Goal: Task Accomplishment & Management: Complete application form

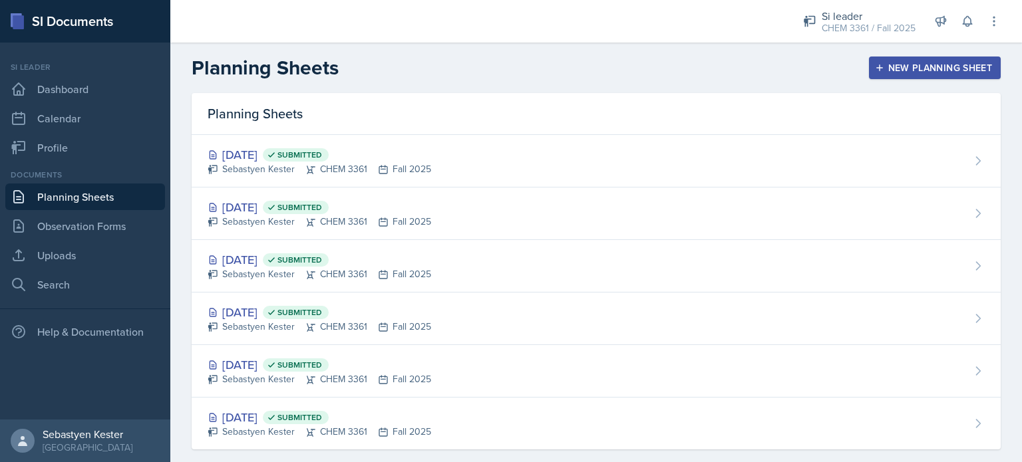
click at [566, 60] on div "Planning Sheets New Planning Sheet" at bounding box center [595, 68] width 851 height 24
click at [90, 230] on link "Observation Forms" at bounding box center [85, 226] width 160 height 27
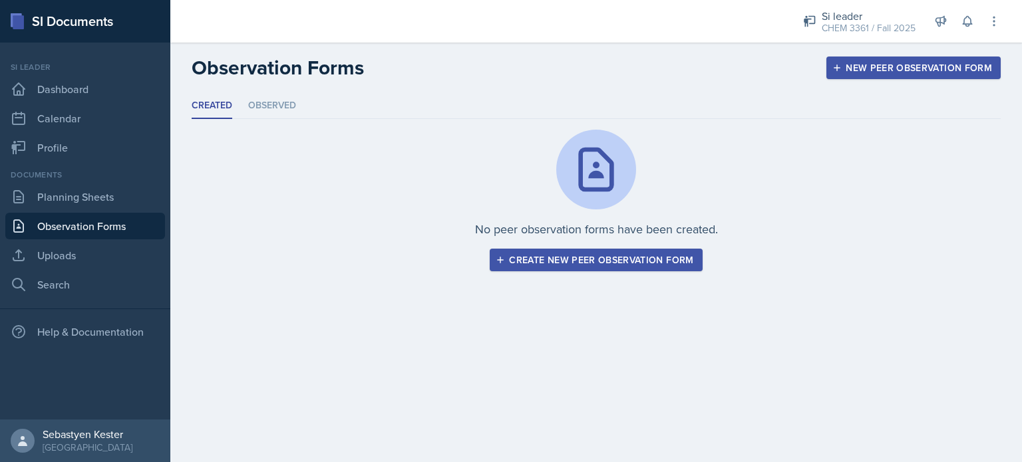
click at [595, 261] on div "Create new peer observation form" at bounding box center [595, 260] width 195 height 11
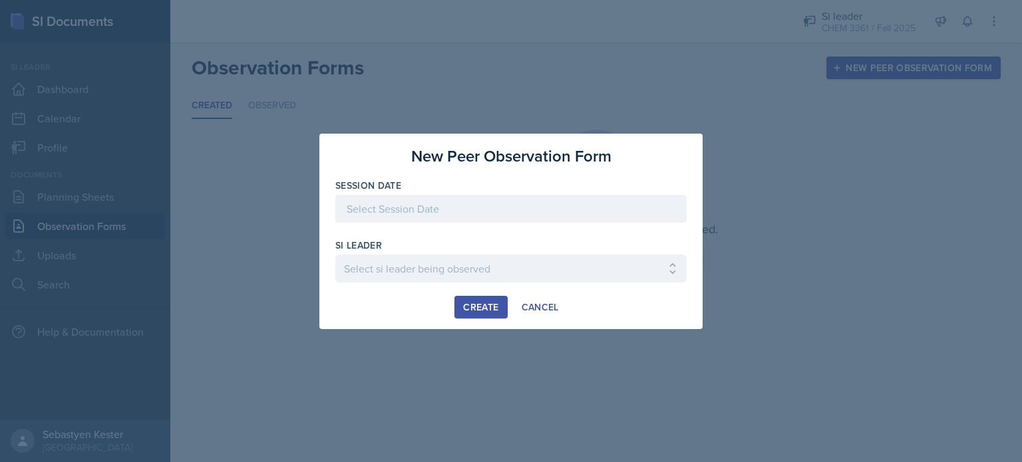
click at [418, 215] on div at bounding box center [510, 209] width 351 height 28
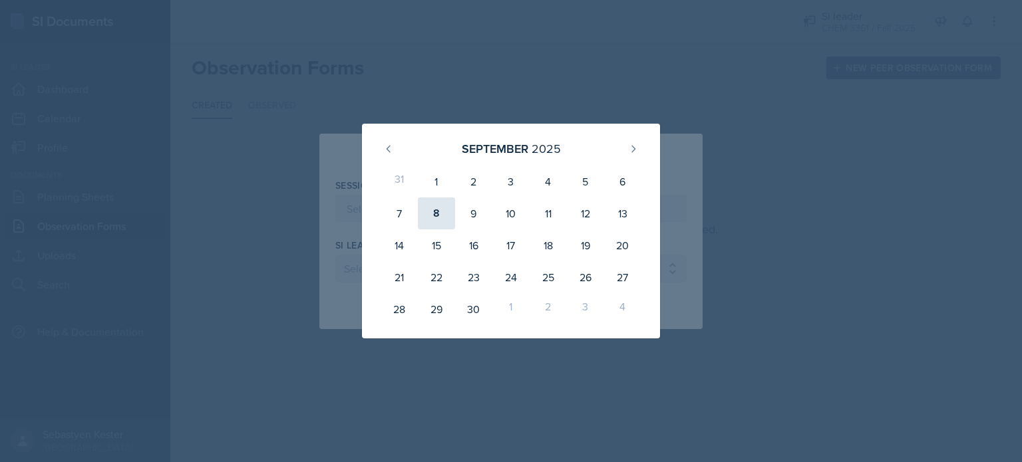
click at [439, 214] on div "8" at bounding box center [436, 214] width 37 height 32
type input "[DATE]"
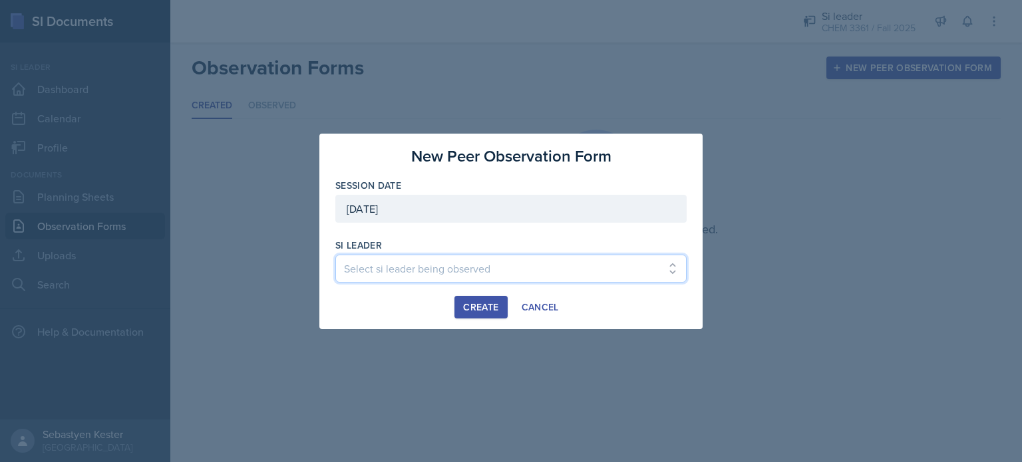
click at [469, 268] on select "Select si leader being observed [PERSON_NAME] / PSYC 2500 / The Phantoms of The…" at bounding box center [510, 269] width 351 height 28
select select "7acd07c8-d996-4c99-a3a2-8c87a230bf2c"
click at [335, 255] on select "Select si leader being observed [PERSON_NAME] / PSYC 2500 / The Phantoms of The…" at bounding box center [510, 269] width 351 height 28
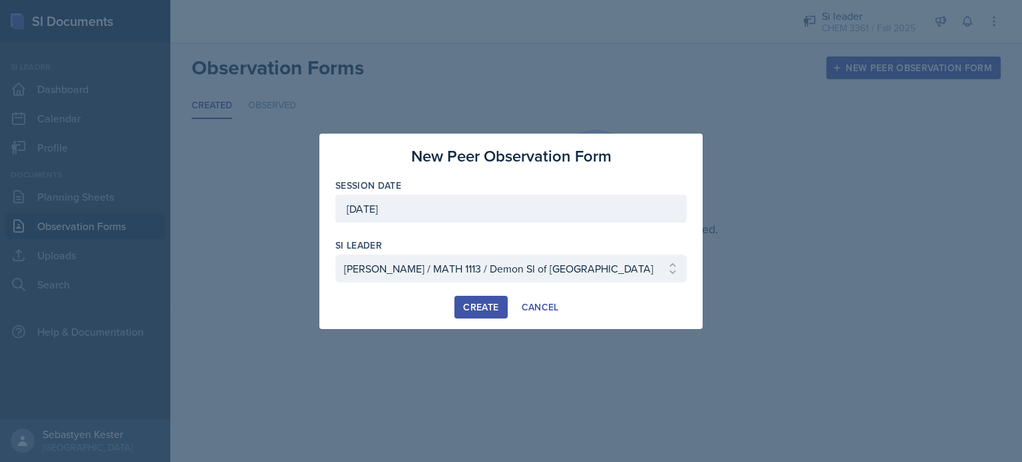
click at [482, 311] on div "Create" at bounding box center [480, 307] width 35 height 11
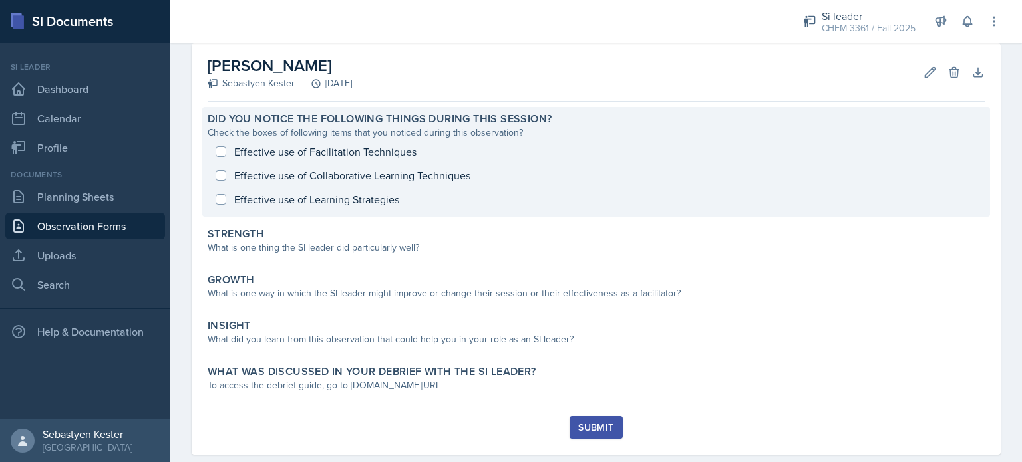
scroll to position [72, 0]
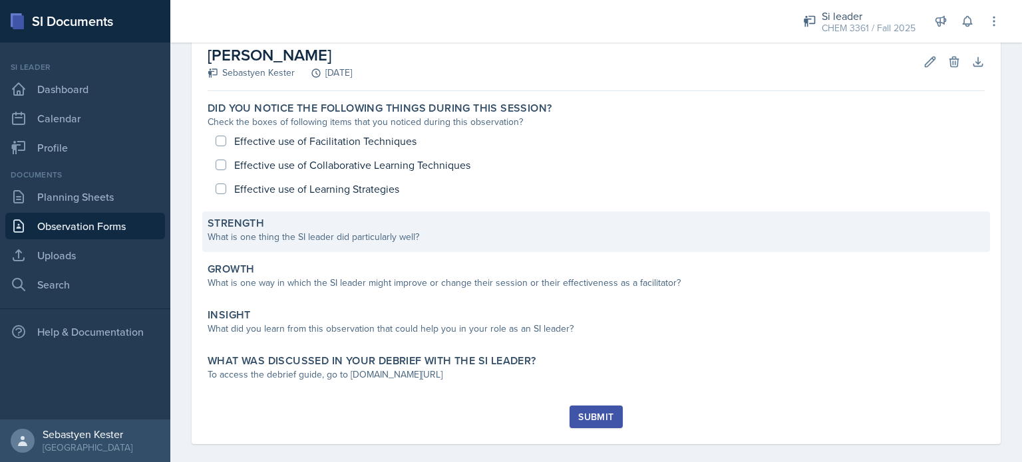
click at [273, 235] on div "What is one thing the SI leader did particularly well?" at bounding box center [596, 237] width 777 height 14
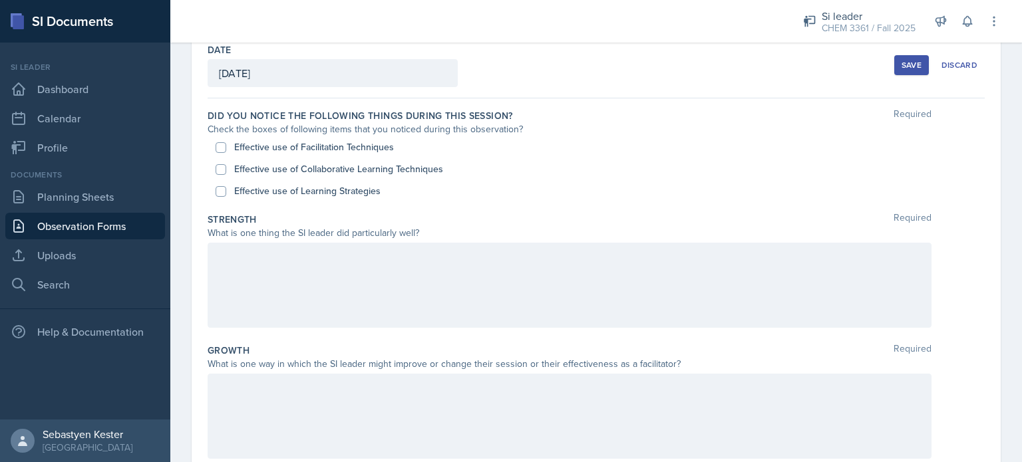
scroll to position [67, 0]
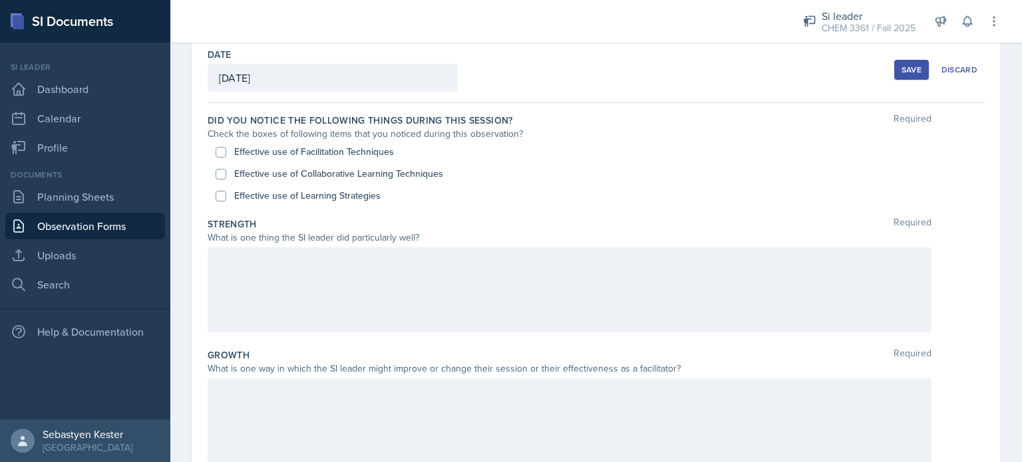
click at [309, 275] on div at bounding box center [570, 289] width 724 height 85
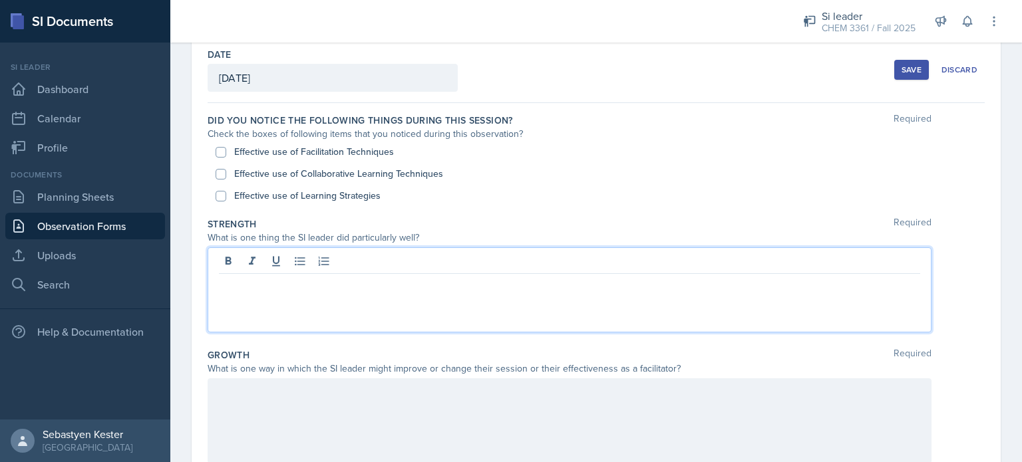
scroll to position [90, 0]
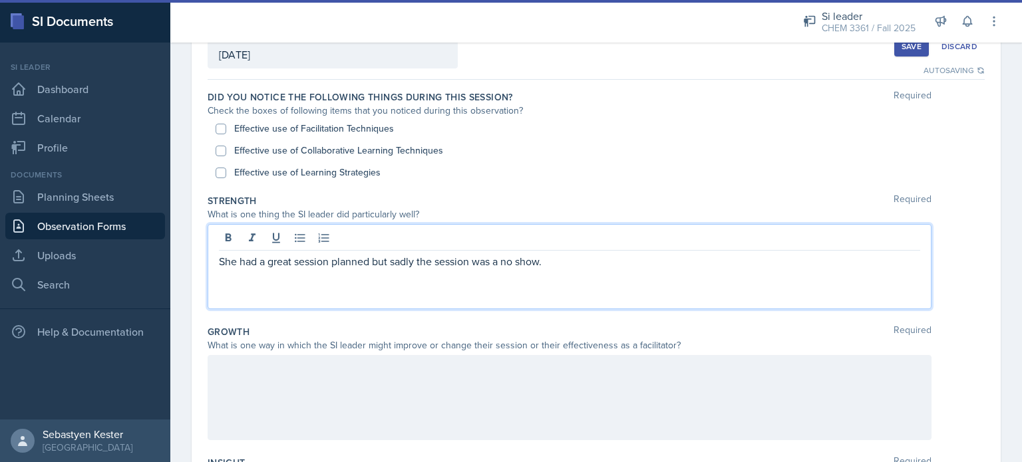
click at [376, 152] on label "Effective use of Collaborative Learning Techniques" at bounding box center [338, 151] width 209 height 14
click at [226, 152] on input "Effective use of Collaborative Learning Techniques" at bounding box center [221, 151] width 11 height 11
checkbox input "true"
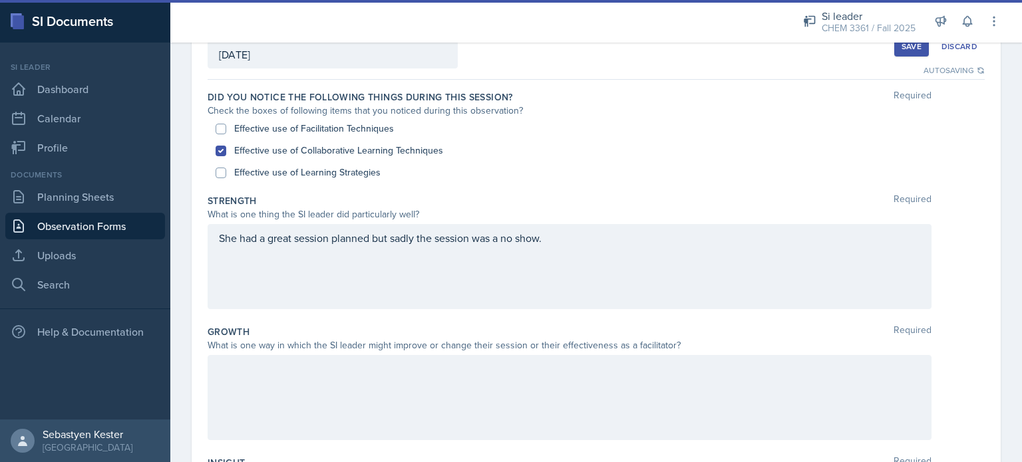
click at [335, 172] on label "Effective use of Learning Strategies" at bounding box center [307, 173] width 146 height 14
click at [226, 172] on input "Effective use of Learning Strategies" at bounding box center [221, 173] width 11 height 11
checkbox input "true"
click at [337, 125] on label "Effective use of Facilitation Techniques" at bounding box center [314, 129] width 160 height 14
click at [226, 125] on input "Effective use of Facilitation Techniques" at bounding box center [221, 129] width 11 height 11
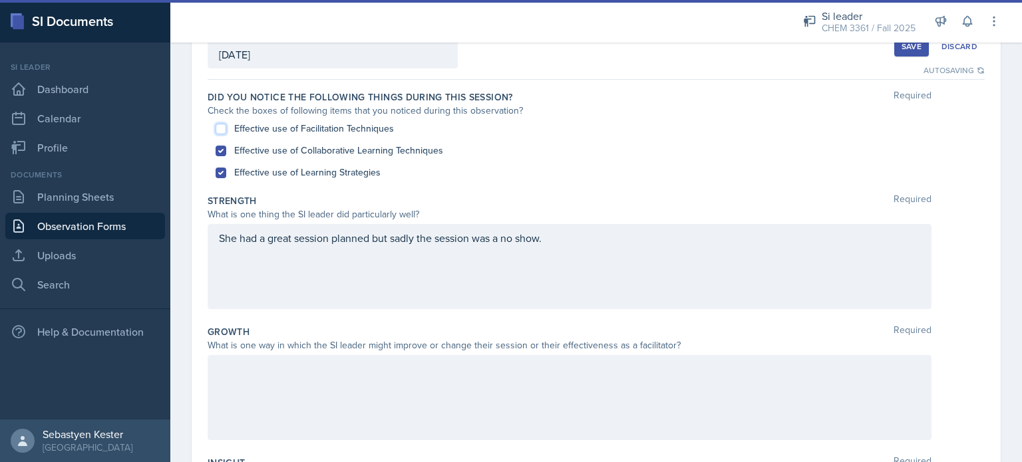
checkbox input "true"
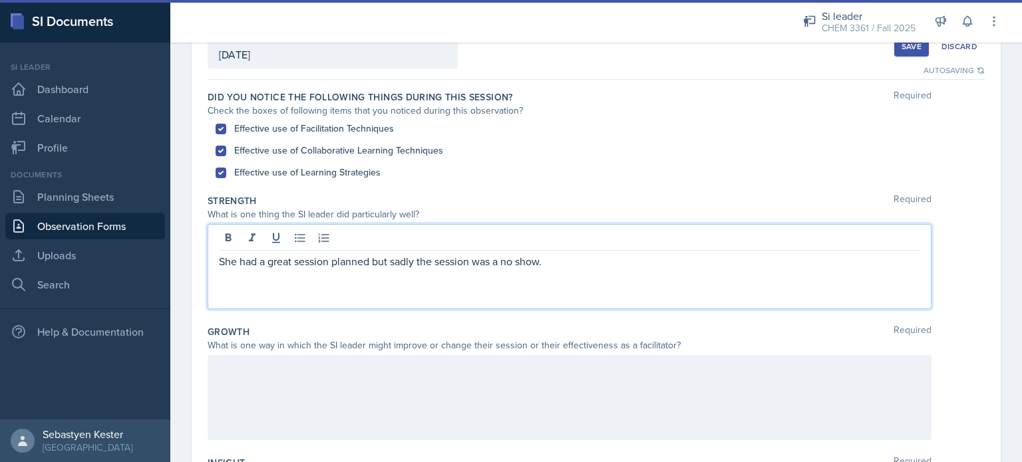
scroll to position [113, 0]
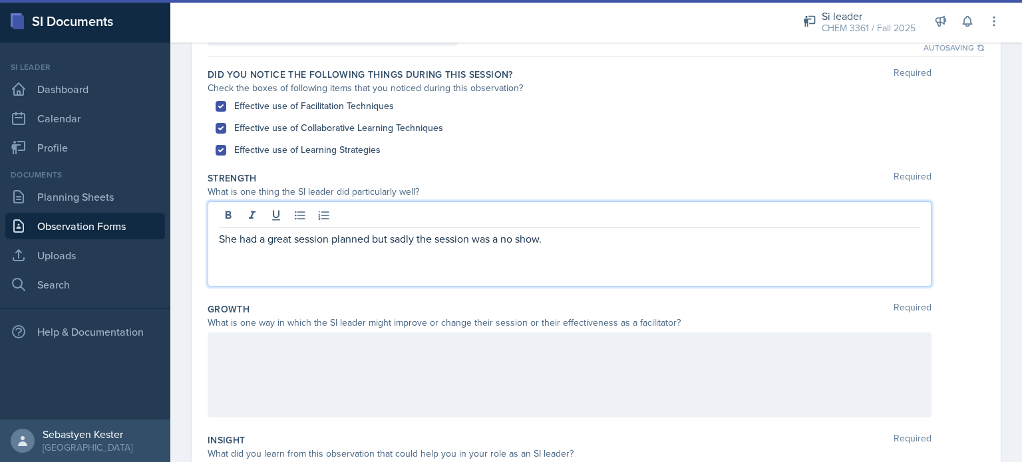
click at [549, 234] on p "She had a great session planned but sadly the session was a no show." at bounding box center [569, 239] width 701 height 16
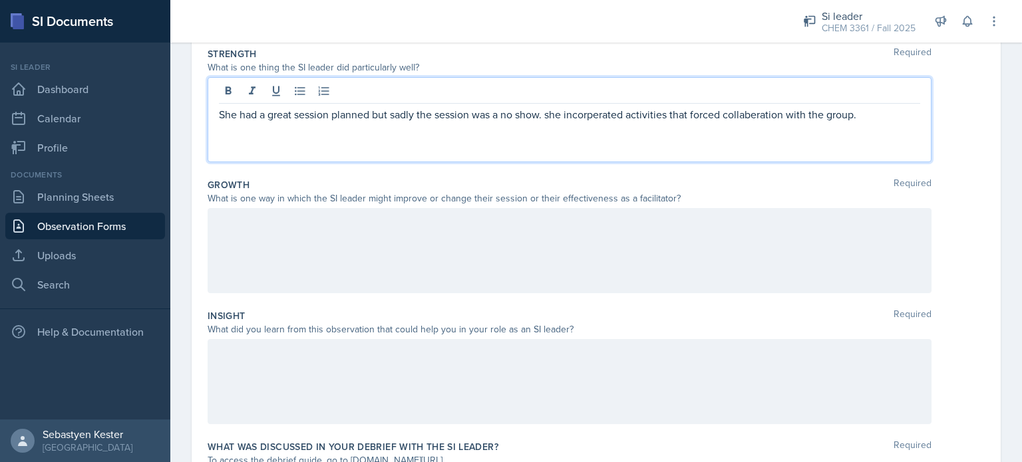
scroll to position [238, 0]
click at [410, 263] on div at bounding box center [570, 250] width 724 height 85
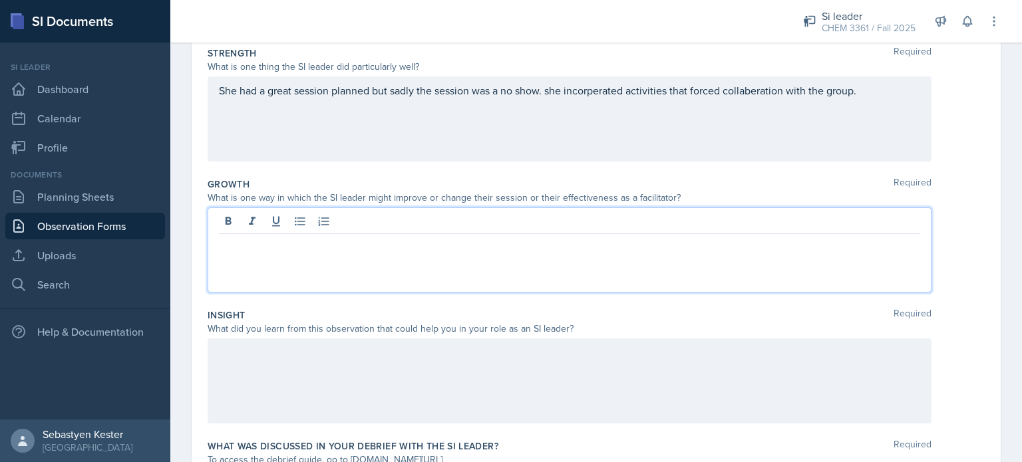
scroll to position [261, 0]
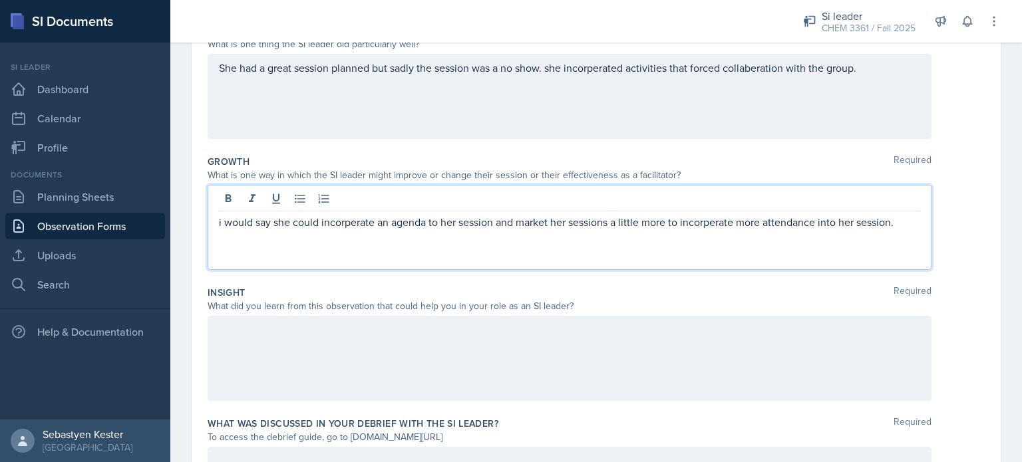
click at [370, 365] on div at bounding box center [570, 358] width 724 height 85
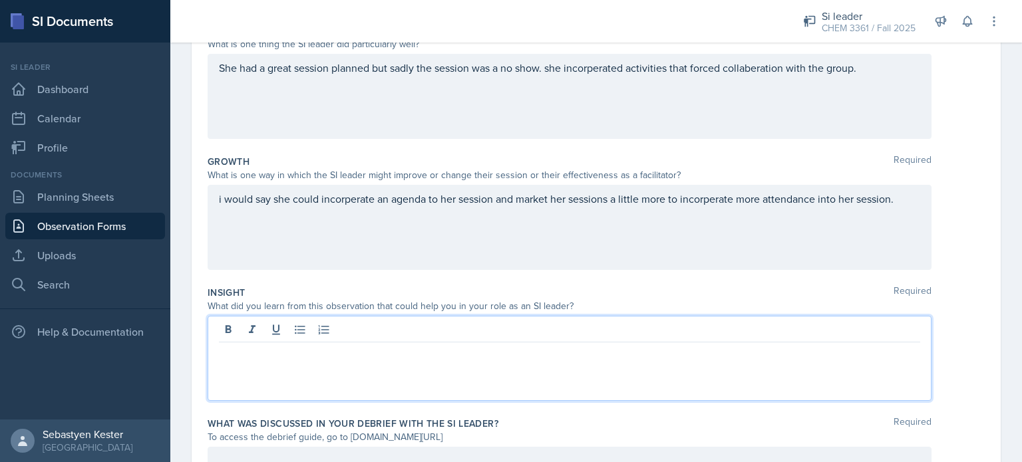
scroll to position [285, 0]
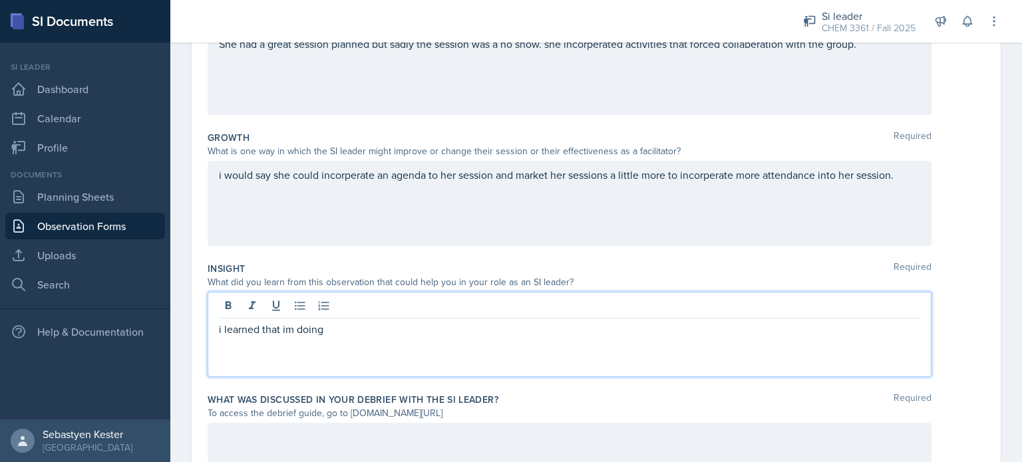
drag, startPoint x: 354, startPoint y: 326, endPoint x: 314, endPoint y: 334, distance: 40.7
click at [314, 334] on p "i learned that im doing" at bounding box center [569, 329] width 701 height 16
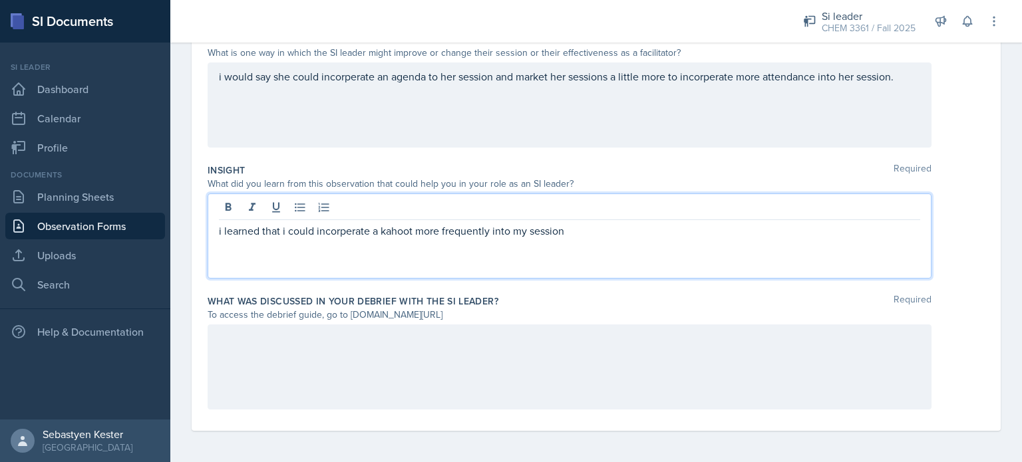
click at [333, 368] on div at bounding box center [570, 367] width 724 height 85
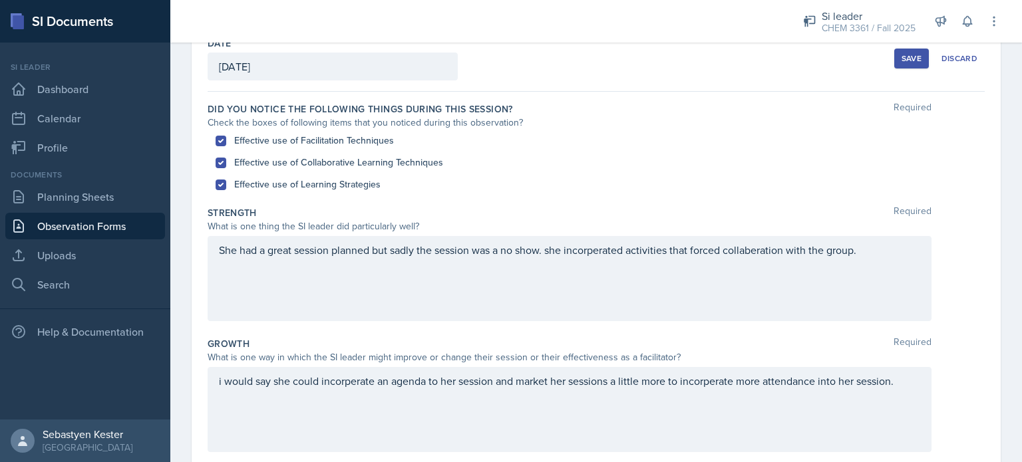
scroll to position [0, 0]
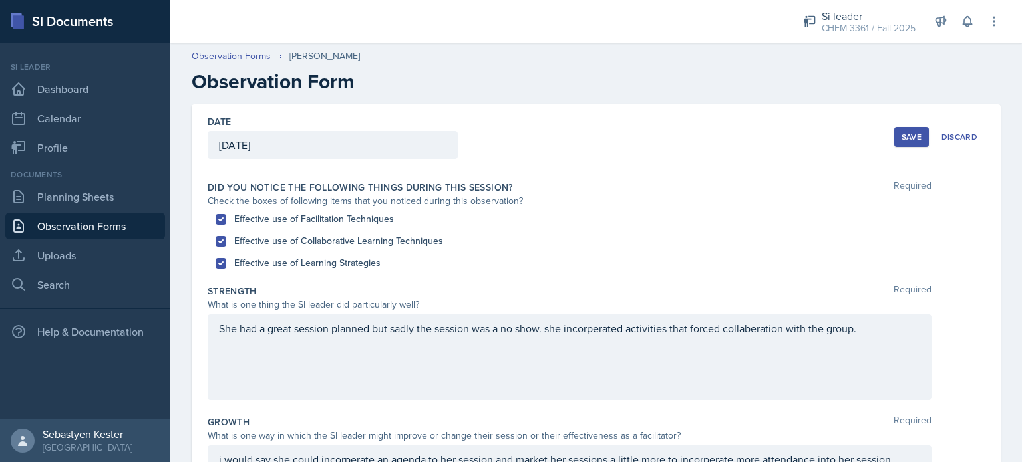
click at [894, 136] on button "Save" at bounding box center [911, 137] width 35 height 20
click at [908, 127] on button "Save" at bounding box center [911, 137] width 35 height 20
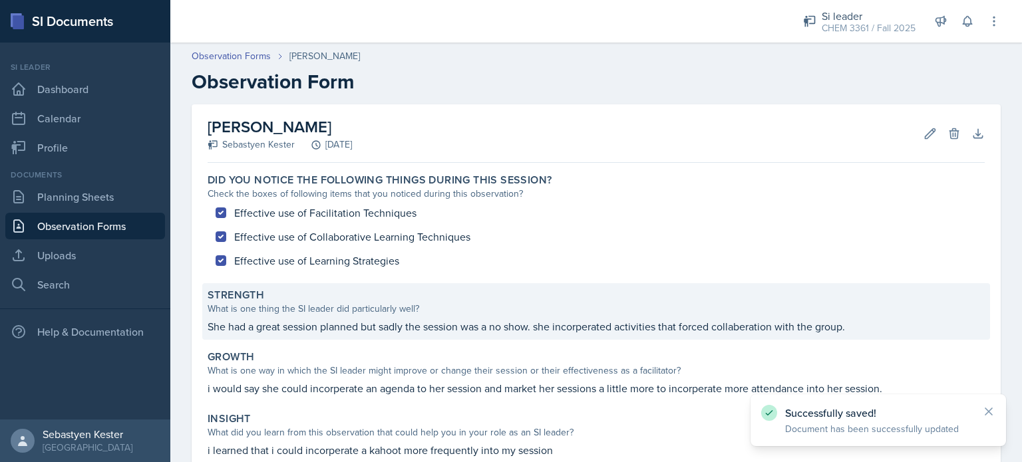
scroll to position [149, 0]
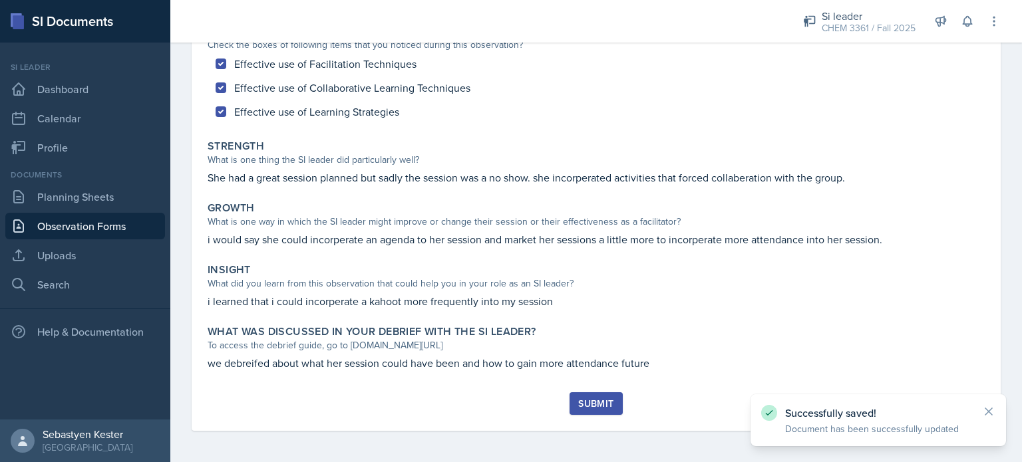
click at [604, 394] on button "Submit" at bounding box center [595, 403] width 53 height 23
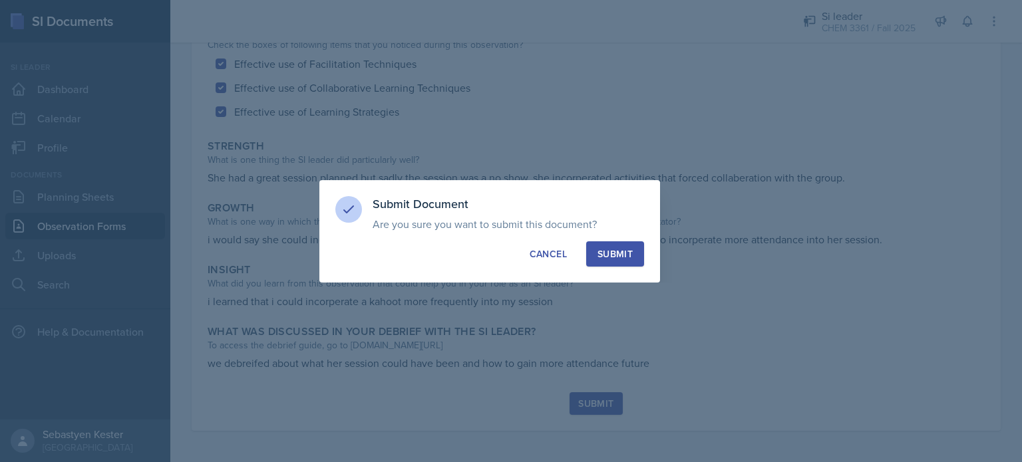
click at [624, 249] on div "Submit" at bounding box center [614, 253] width 35 height 13
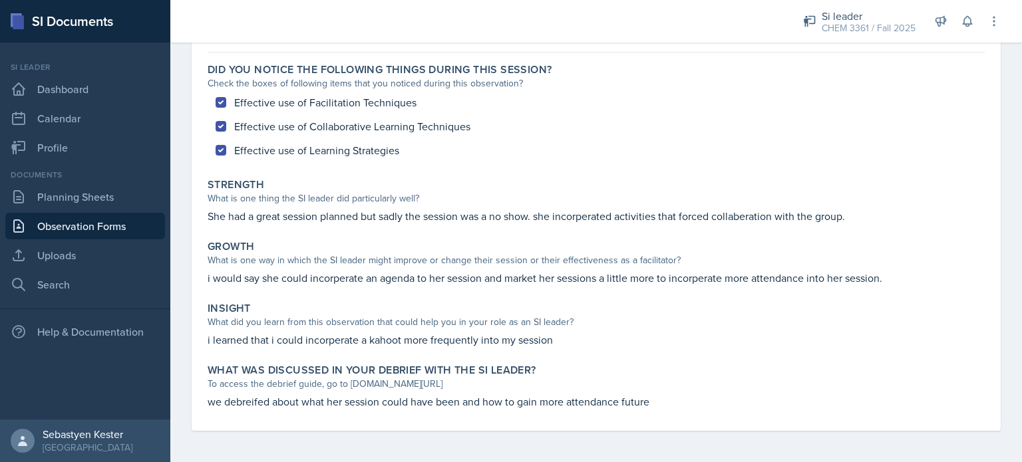
scroll to position [0, 0]
